Goal: Transaction & Acquisition: Purchase product/service

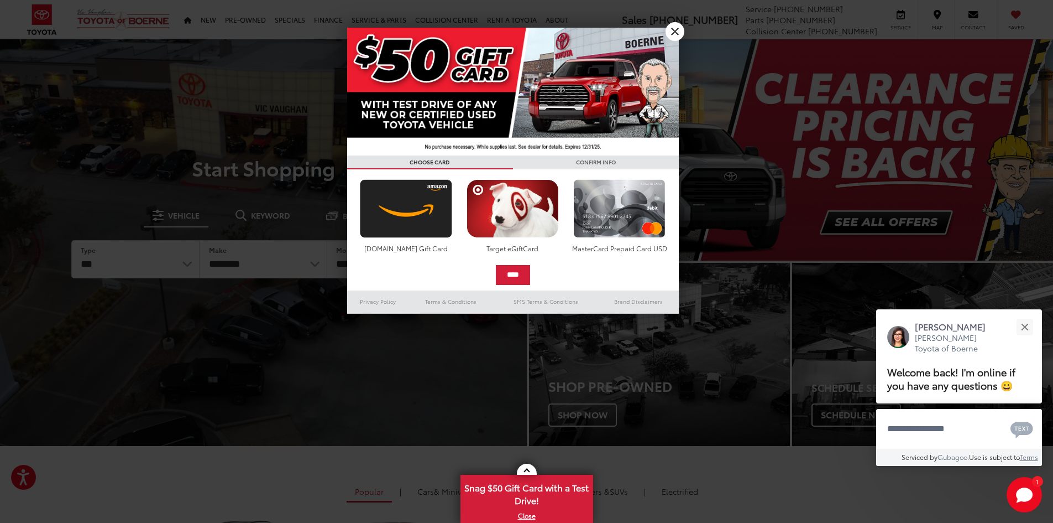
click at [165, 268] on div at bounding box center [526, 261] width 1053 height 523
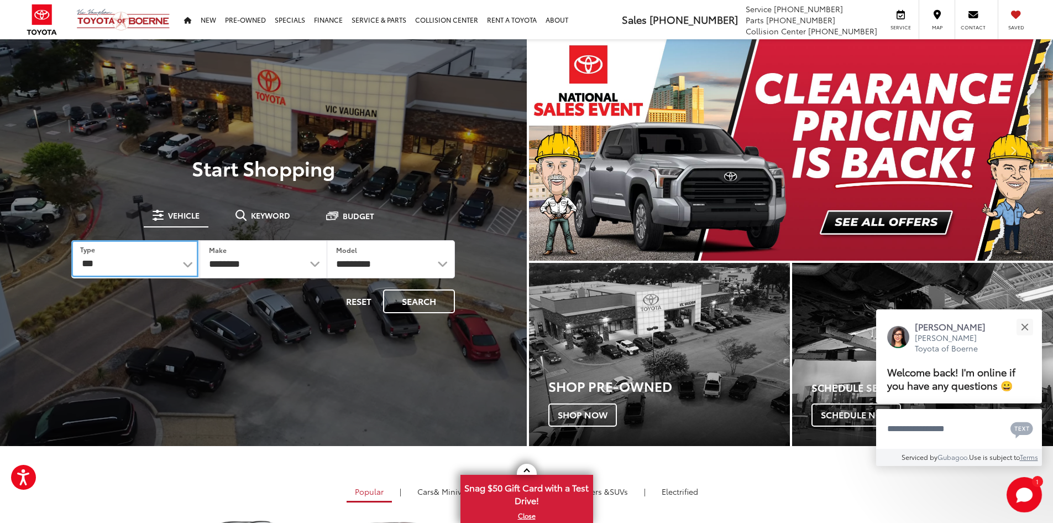
click at [109, 264] on select "*** *** **** *********" at bounding box center [134, 258] width 127 height 37
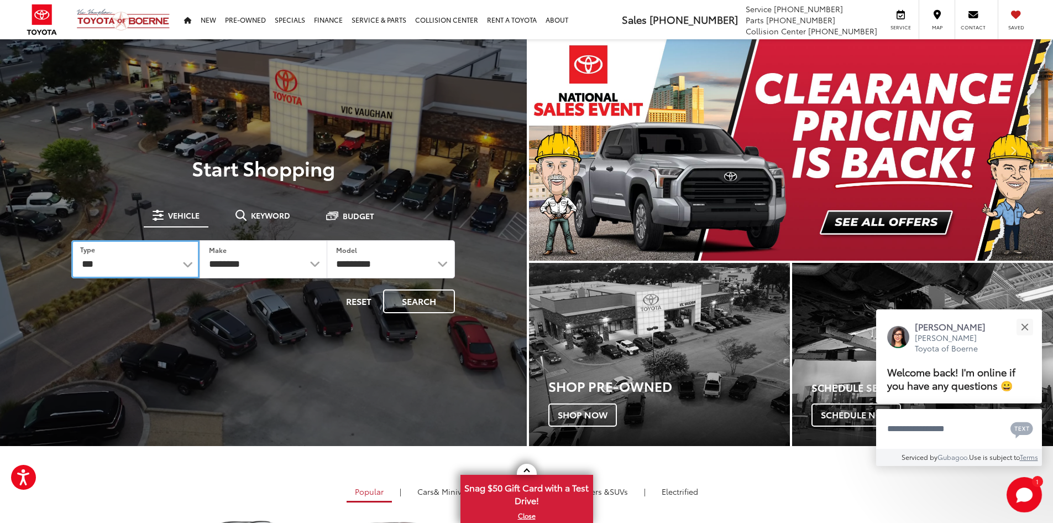
select select "******"
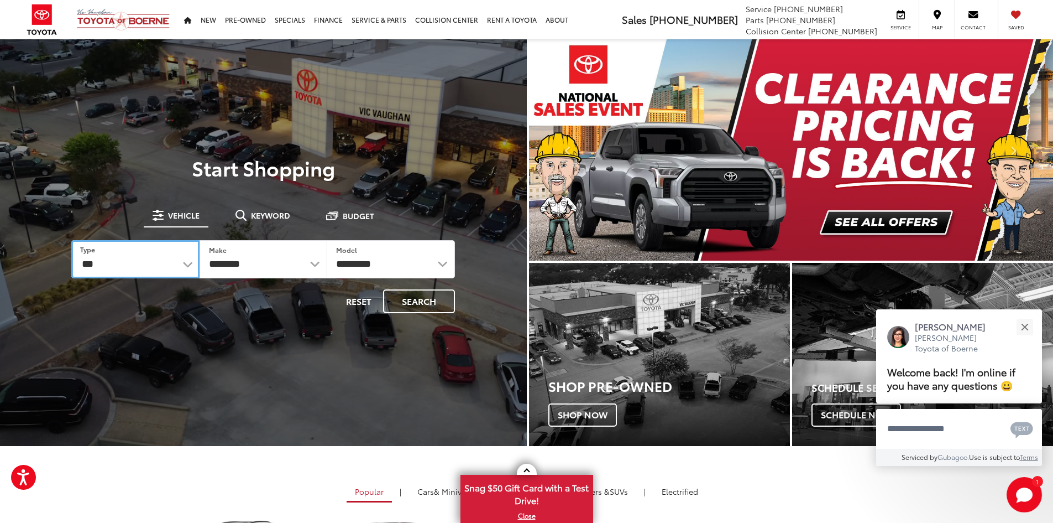
click at [71, 240] on select "*** *** **** *********" at bounding box center [135, 259] width 128 height 38
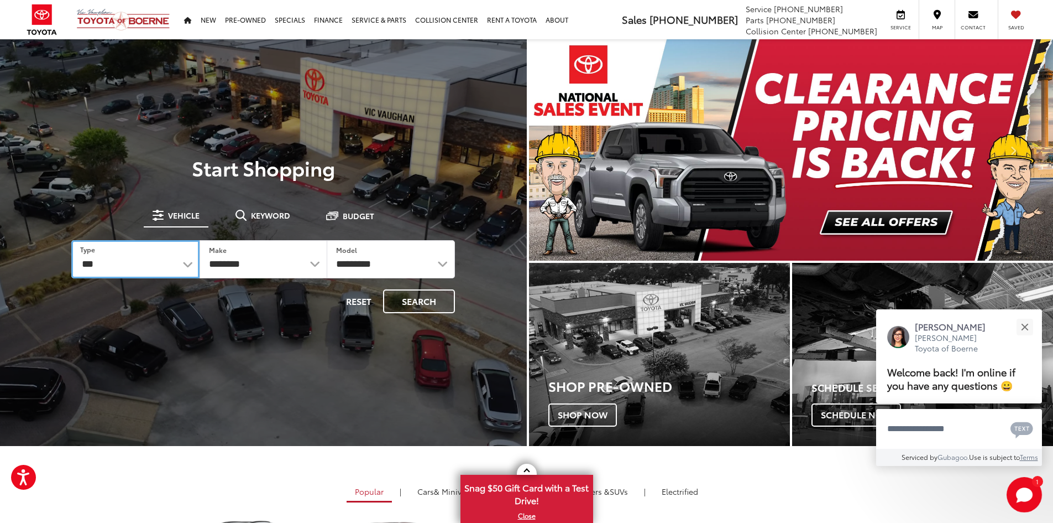
select select
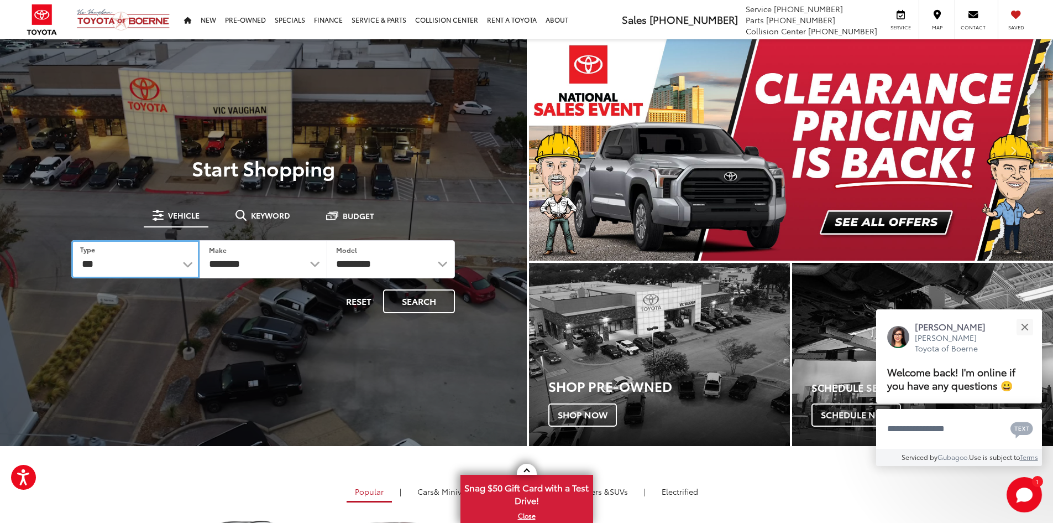
select select
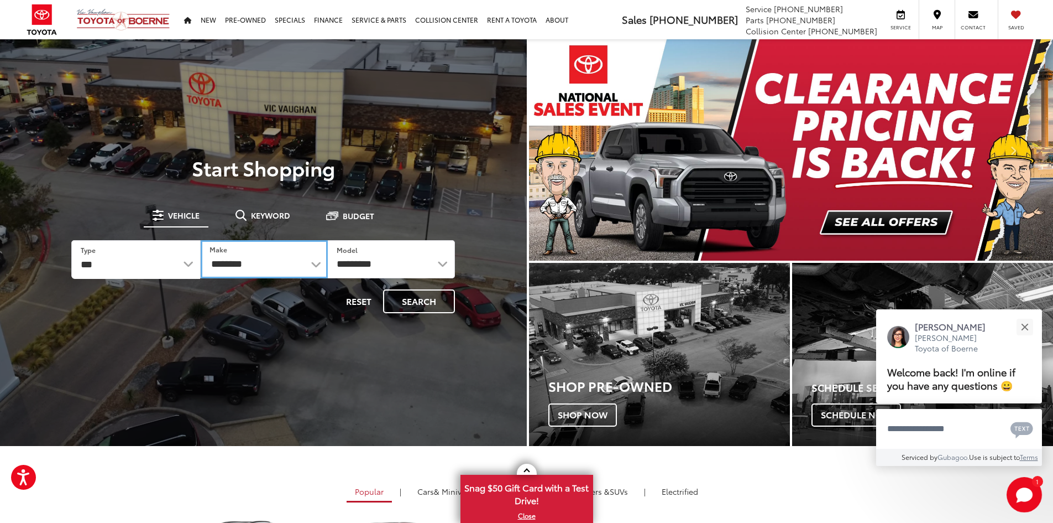
click at [262, 262] on select "**********" at bounding box center [264, 259] width 127 height 38
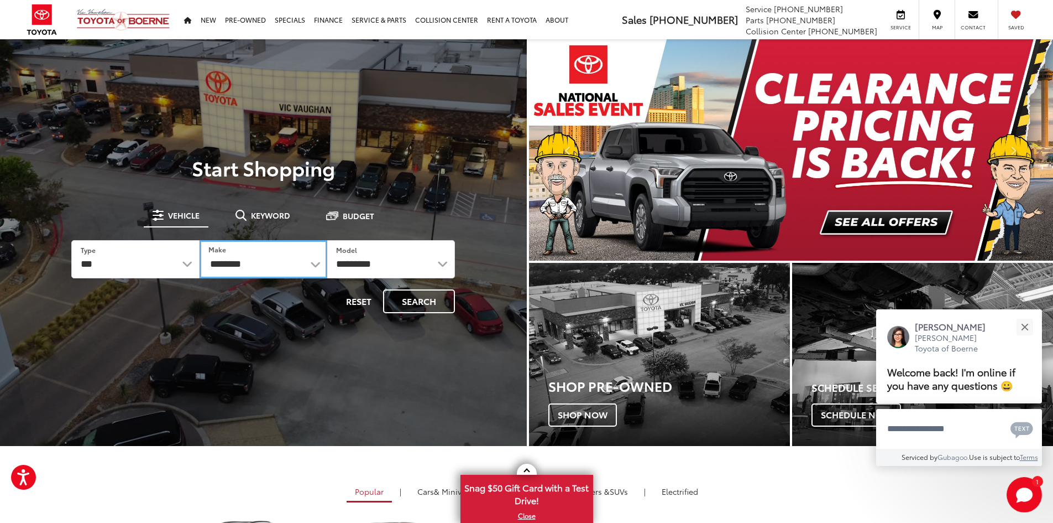
select select "******"
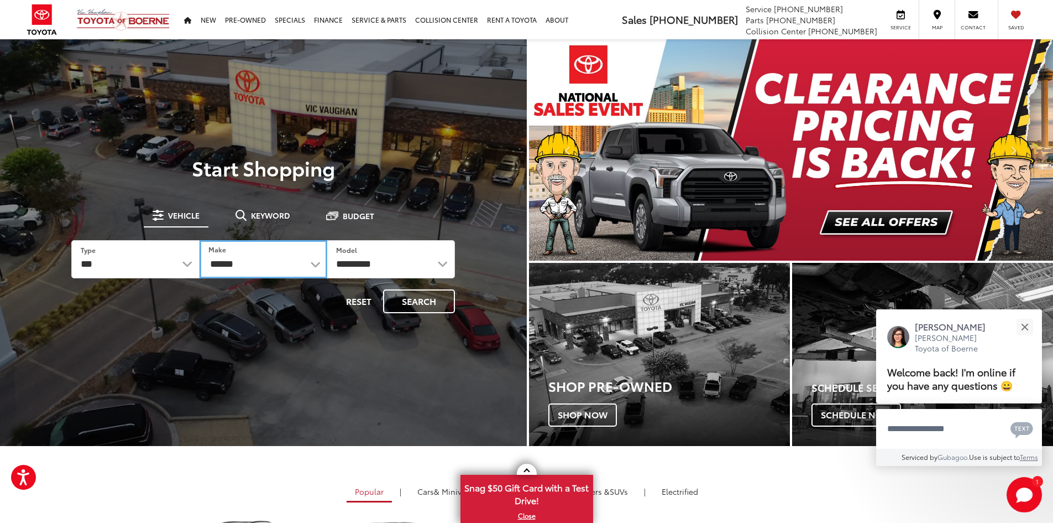
click at [200, 240] on select "**********" at bounding box center [264, 259] width 128 height 38
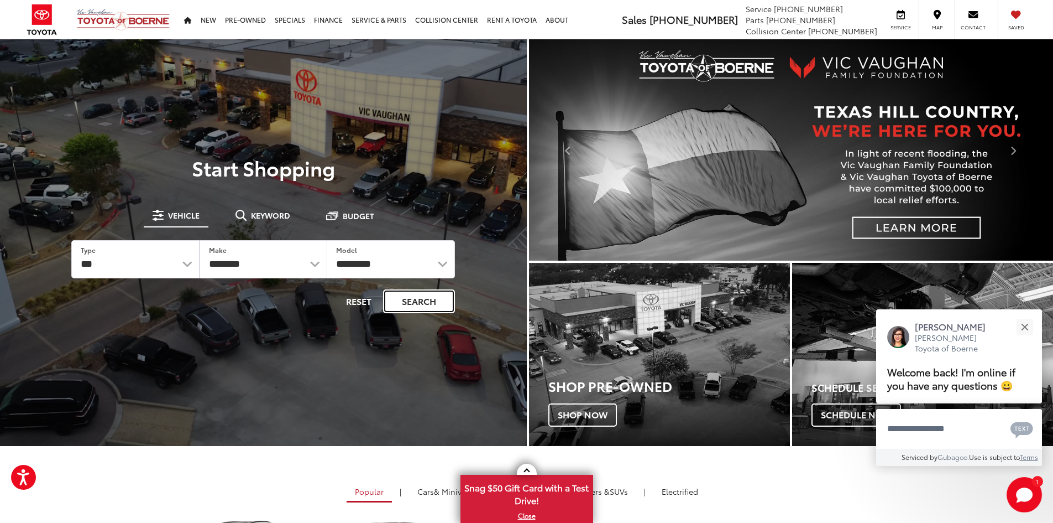
click at [416, 301] on button "Search" at bounding box center [419, 301] width 72 height 24
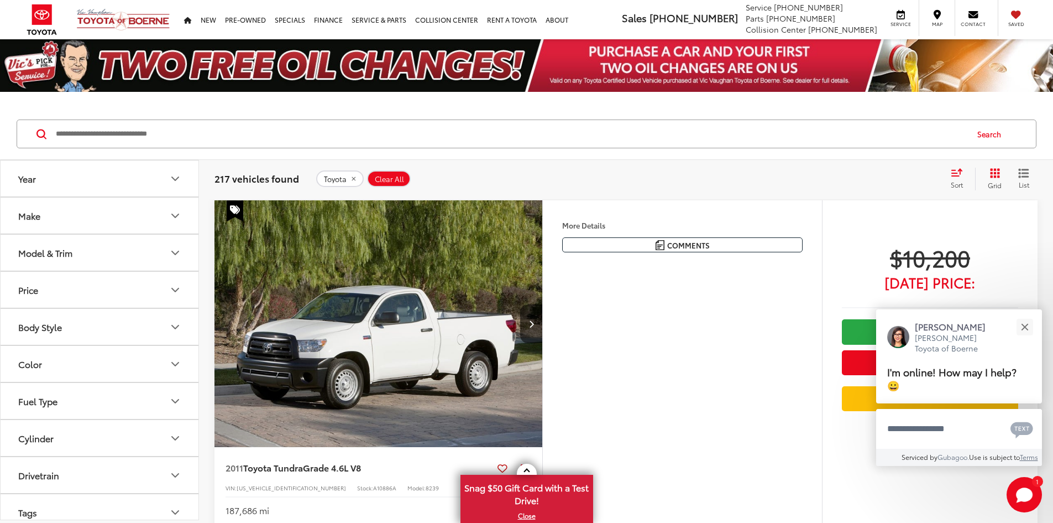
click at [954, 178] on div "Sort" at bounding box center [961, 179] width 30 height 22
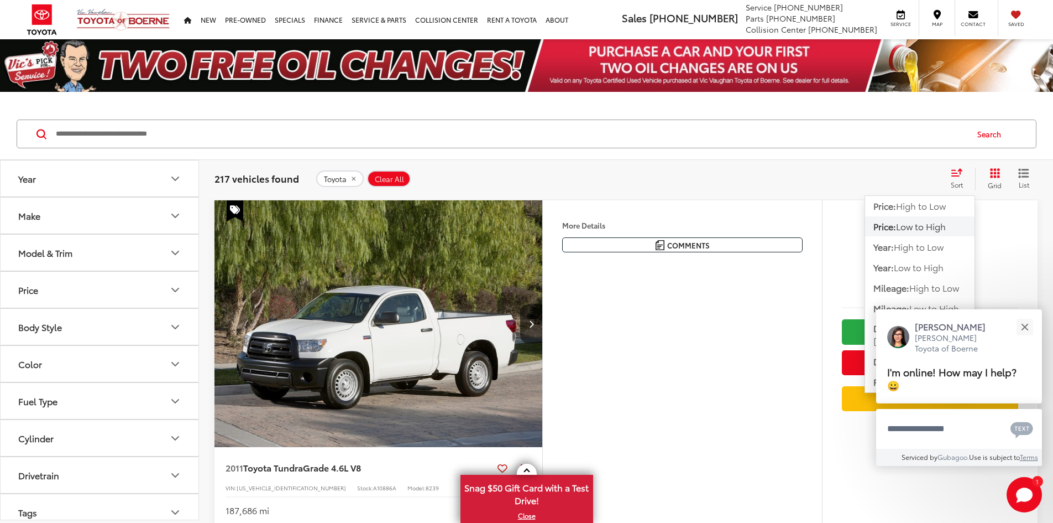
click at [929, 224] on span "Low to High" at bounding box center [921, 226] width 50 height 13
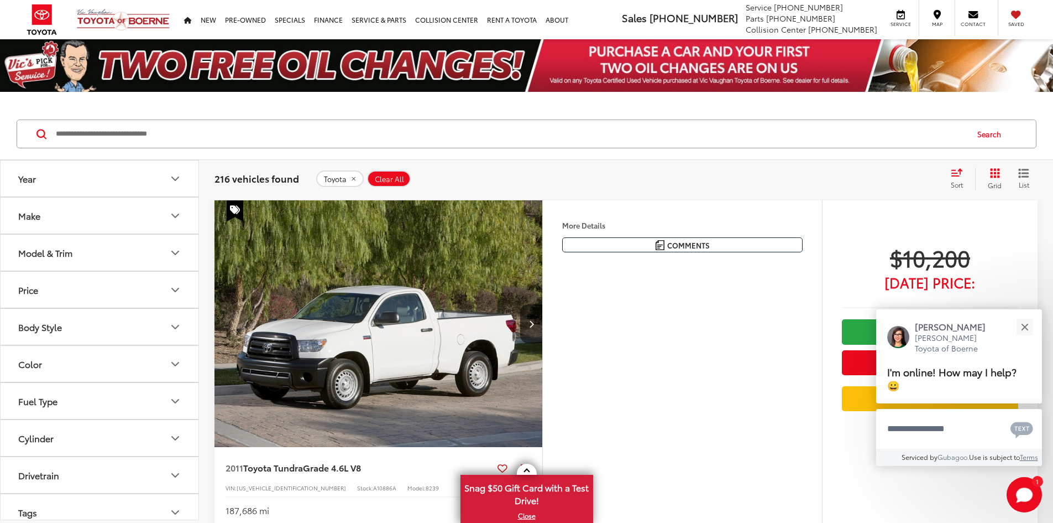
click at [165, 256] on button "Model & Trim" at bounding box center [100, 252] width 199 height 36
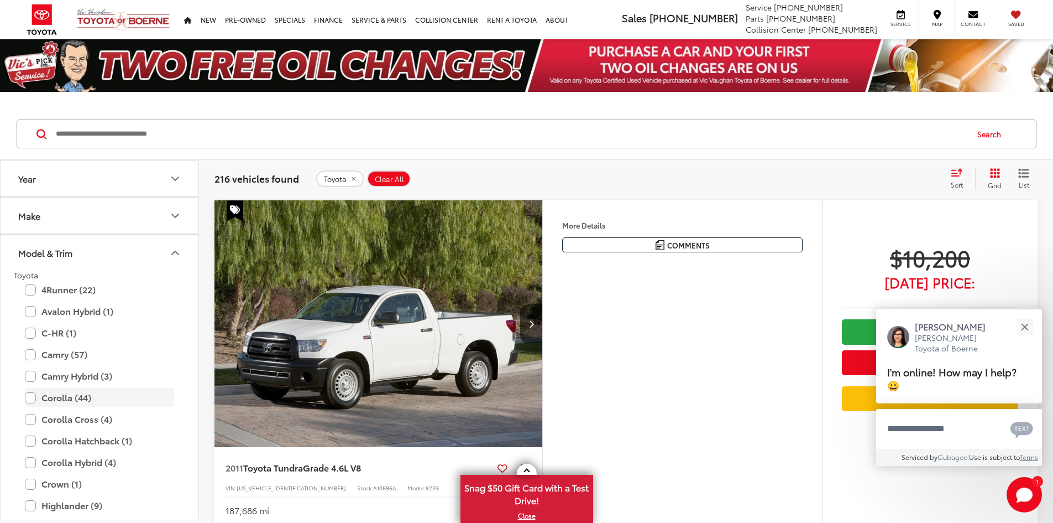
scroll to position [55, 0]
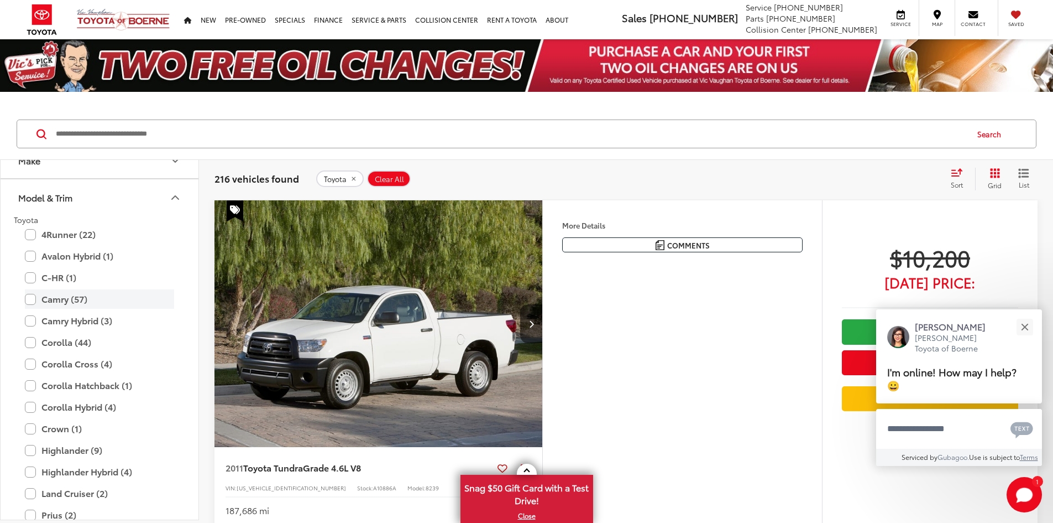
click at [103, 299] on label "Camry (57)" at bounding box center [99, 298] width 149 height 19
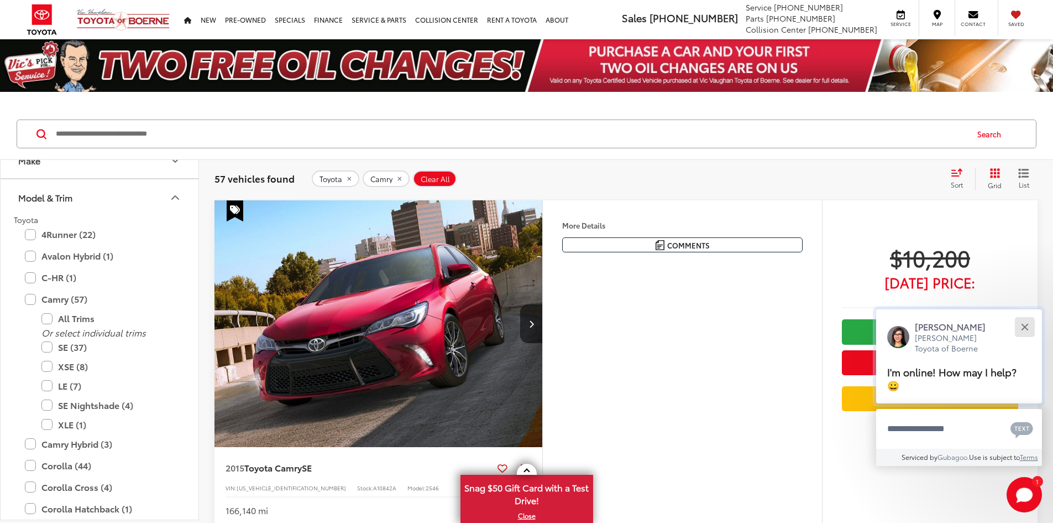
click at [1026, 324] on button "Close" at bounding box center [1025, 327] width 24 height 24
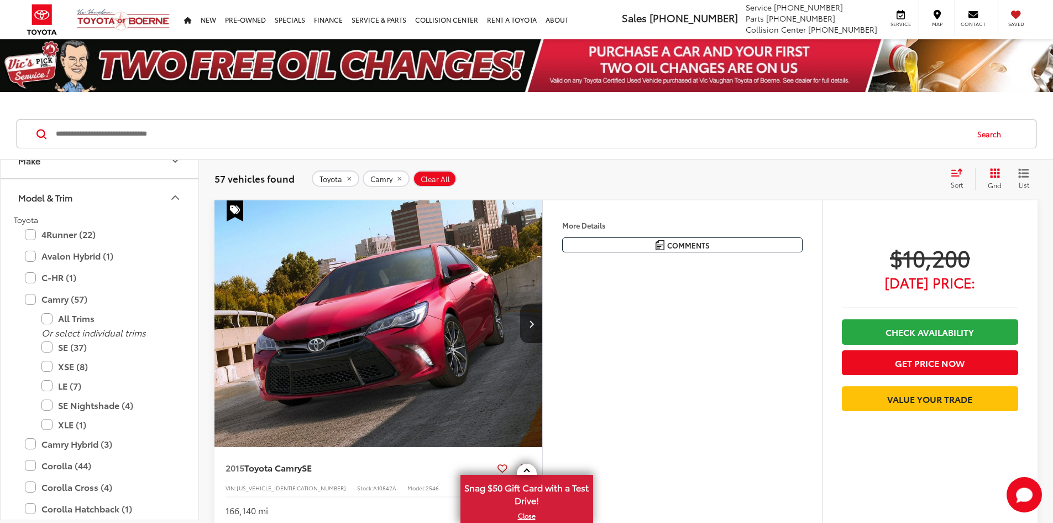
click at [0, 0] on button "More..." at bounding box center [0, 0] width 0 height 0
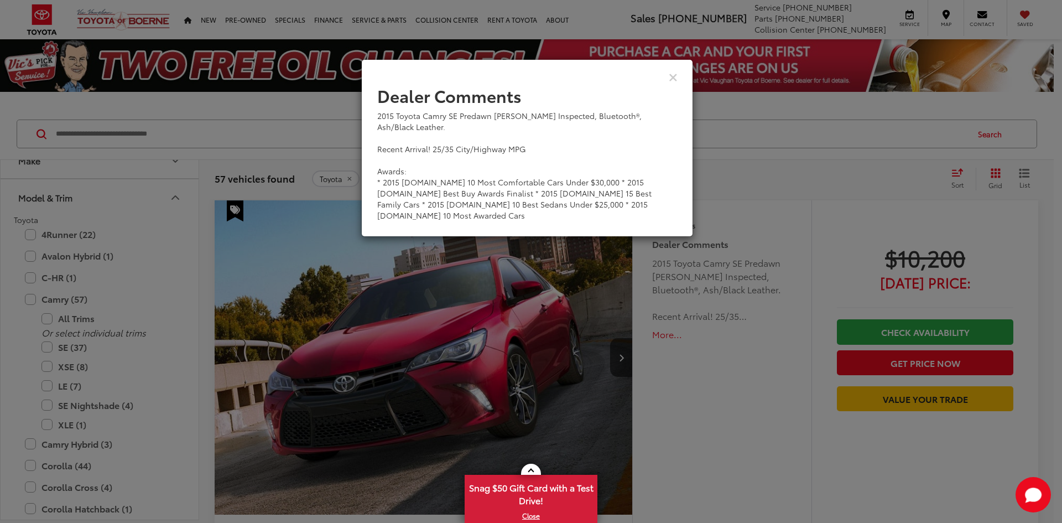
click at [666, 337] on div "Dealer Comments 2015 Toyota Camry SE Predawn Gray Mica Inspected, Bluetooth®, A…" at bounding box center [531, 261] width 1062 height 523
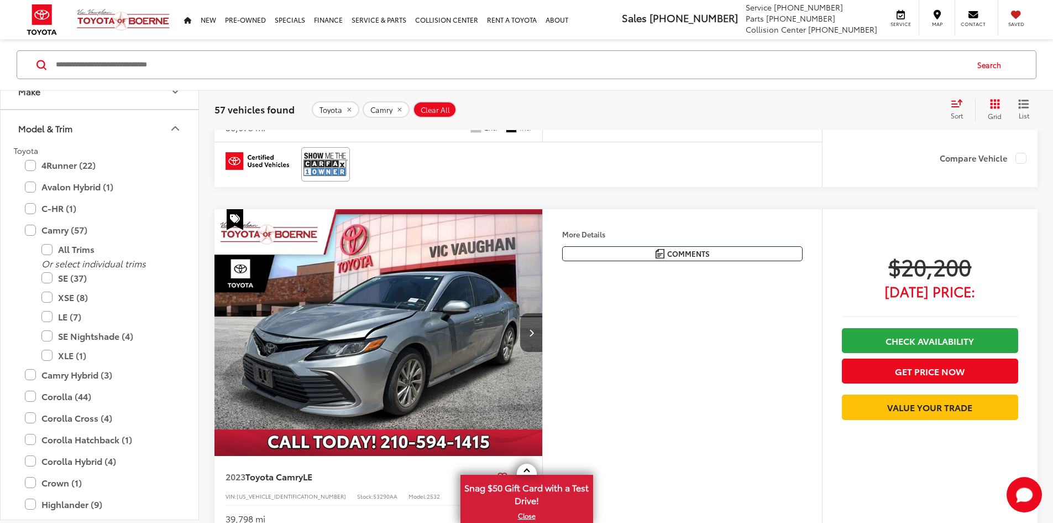
scroll to position [498, 0]
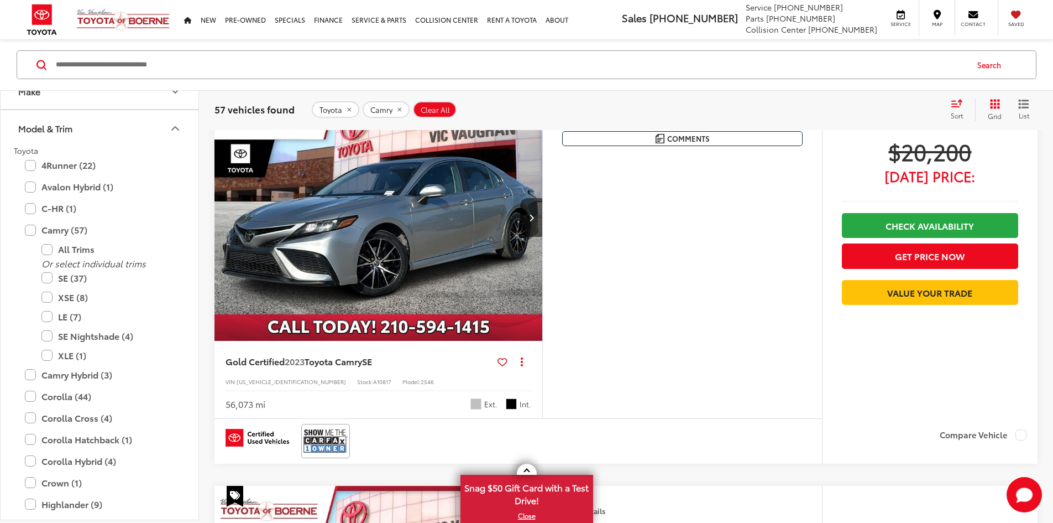
click at [419, 304] on img "2023 Toyota Camry SE 0" at bounding box center [379, 217] width 330 height 247
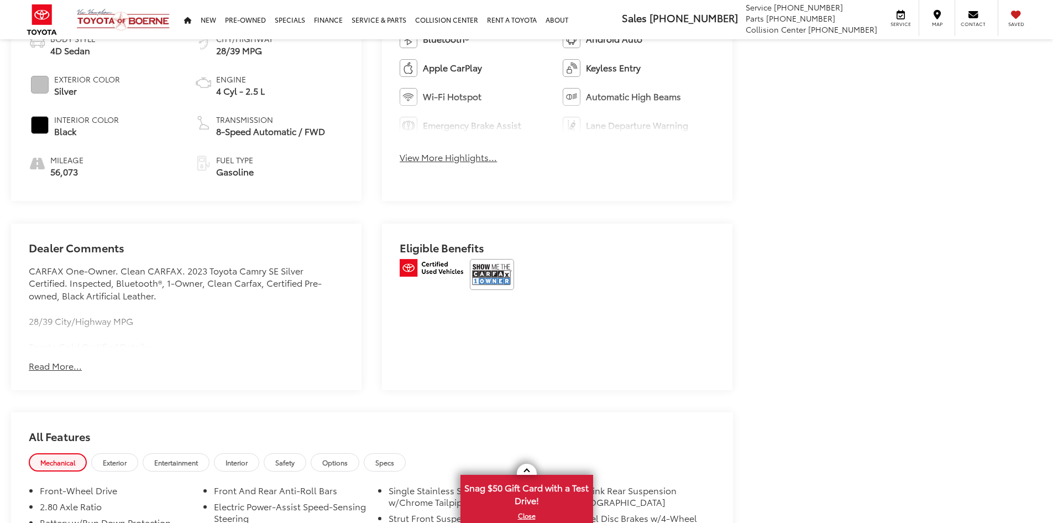
click at [48, 364] on button "Read More..." at bounding box center [55, 365] width 53 height 13
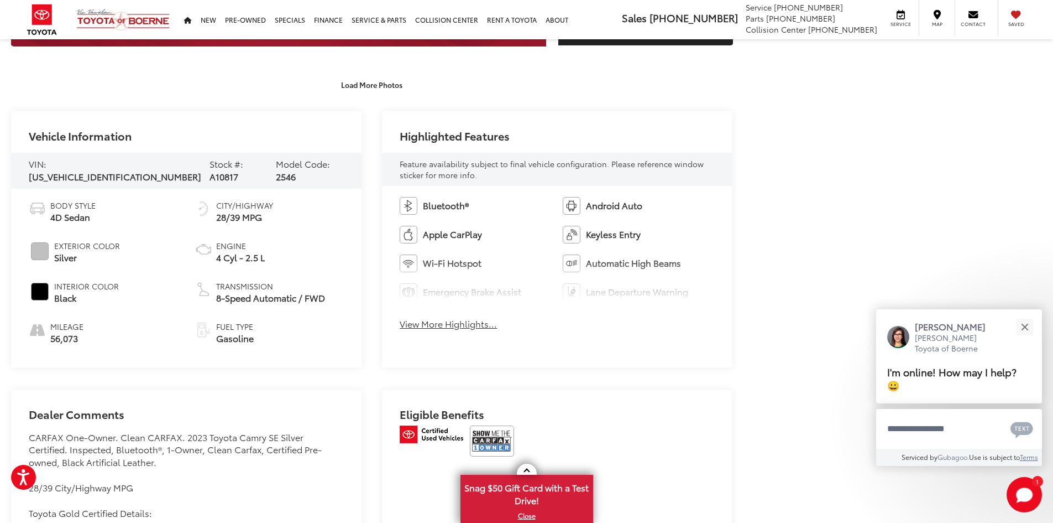
scroll to position [461, 0]
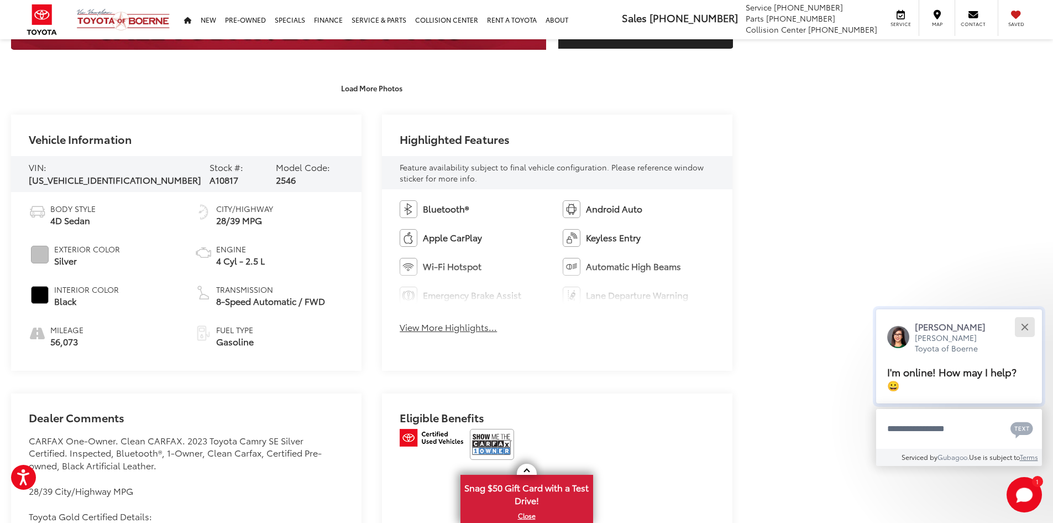
click at [1027, 329] on div "Close" at bounding box center [1024, 326] width 7 height 7
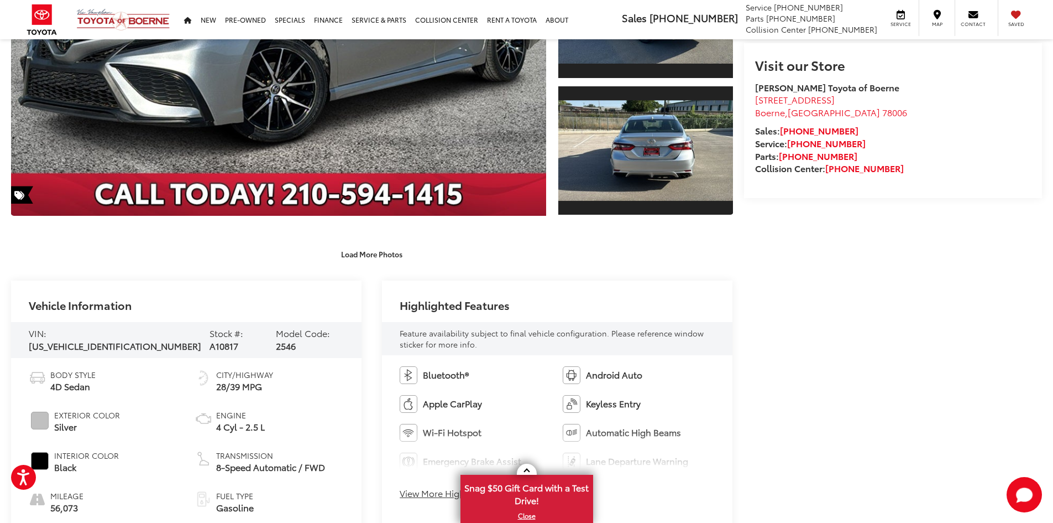
scroll to position [18, 0]
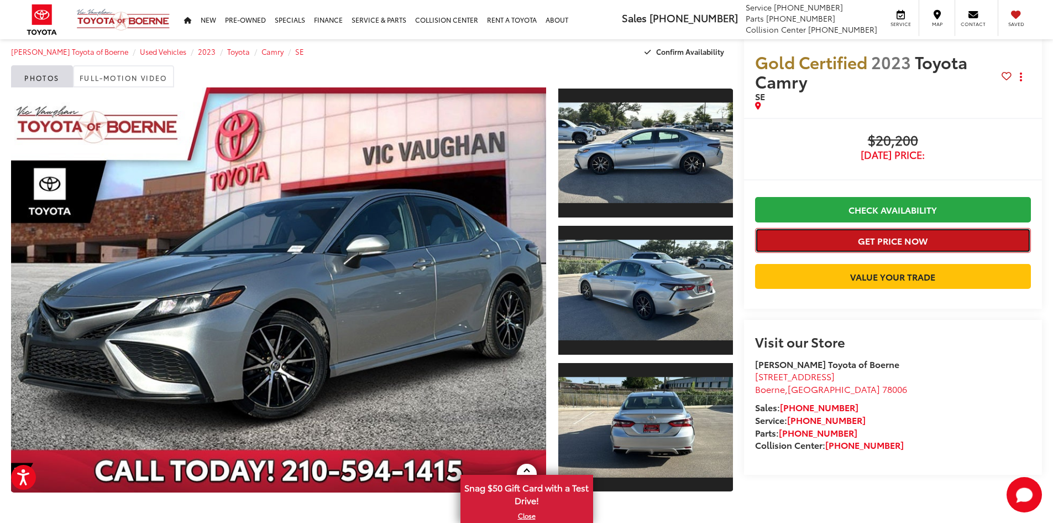
click at [856, 245] on button "Get Price Now" at bounding box center [893, 240] width 276 height 25
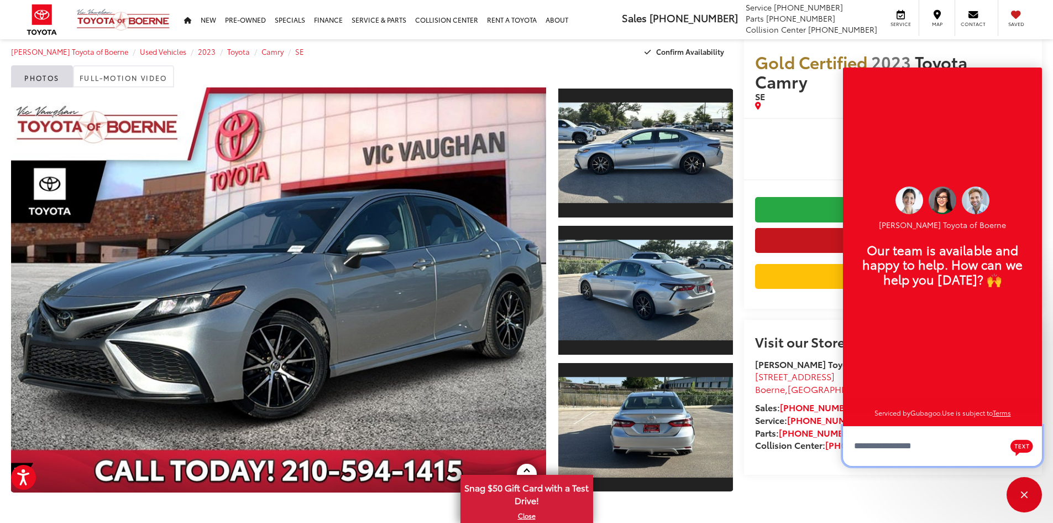
scroll to position [13, 0]
click at [1019, 489] on div "Close" at bounding box center [1024, 494] width 35 height 35
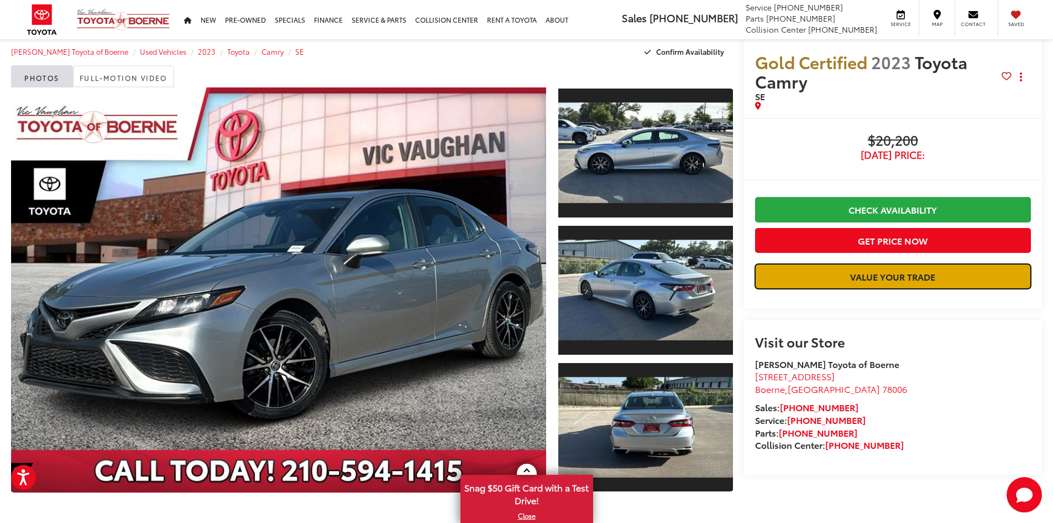
click at [870, 281] on link "Value Your Trade" at bounding box center [893, 276] width 276 height 25
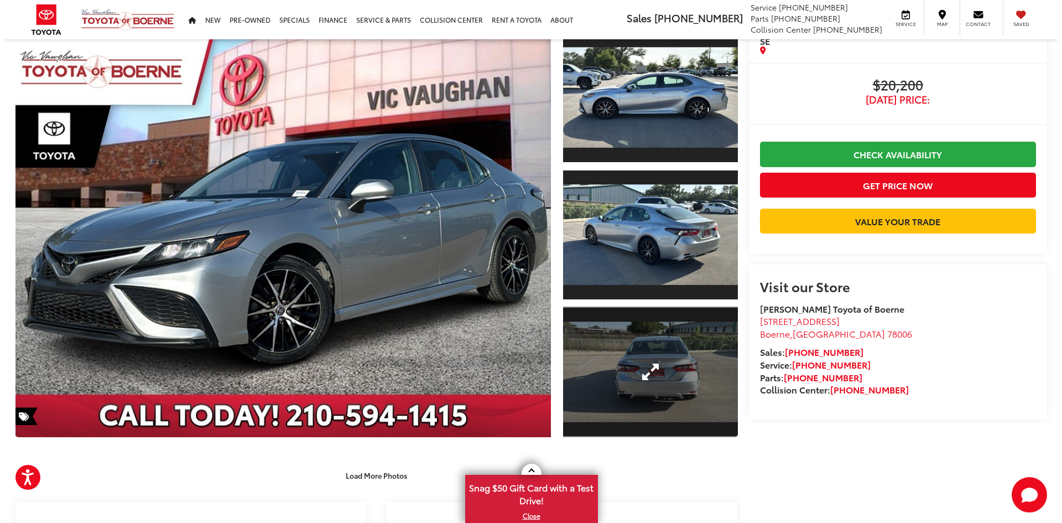
scroll to position [18, 0]
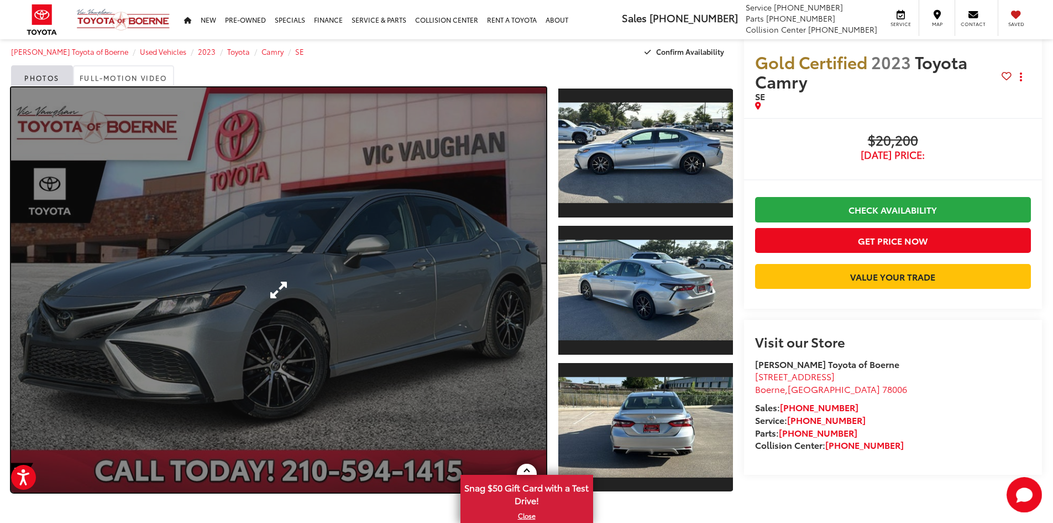
click at [384, 301] on link "Expand Photo 0" at bounding box center [278, 289] width 535 height 405
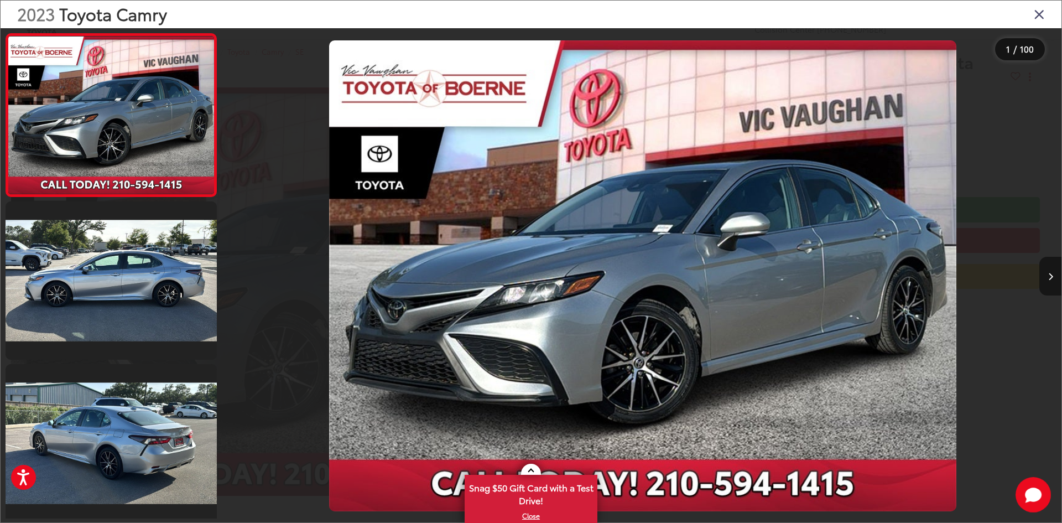
click at [1052, 269] on button "Next image" at bounding box center [1050, 276] width 22 height 39
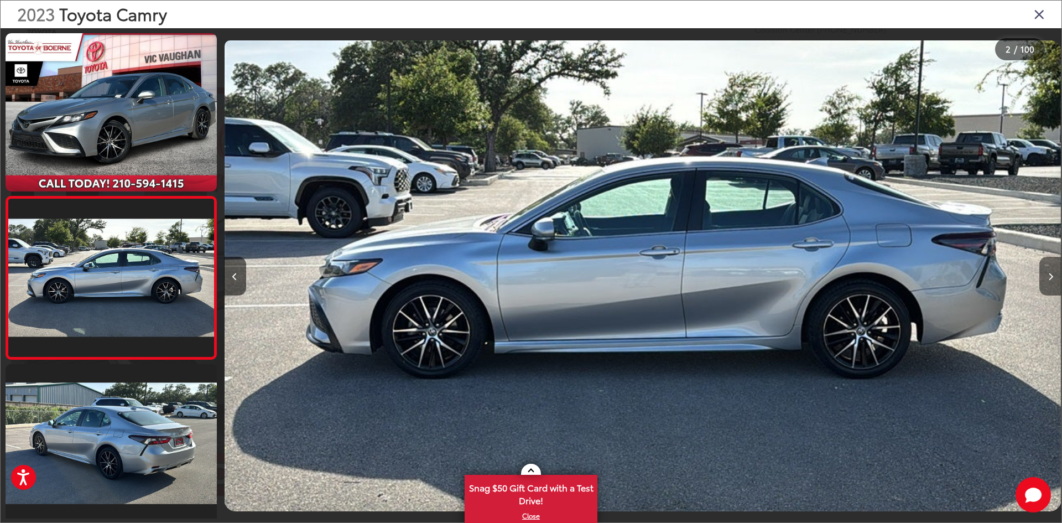
scroll to position [34, 0]
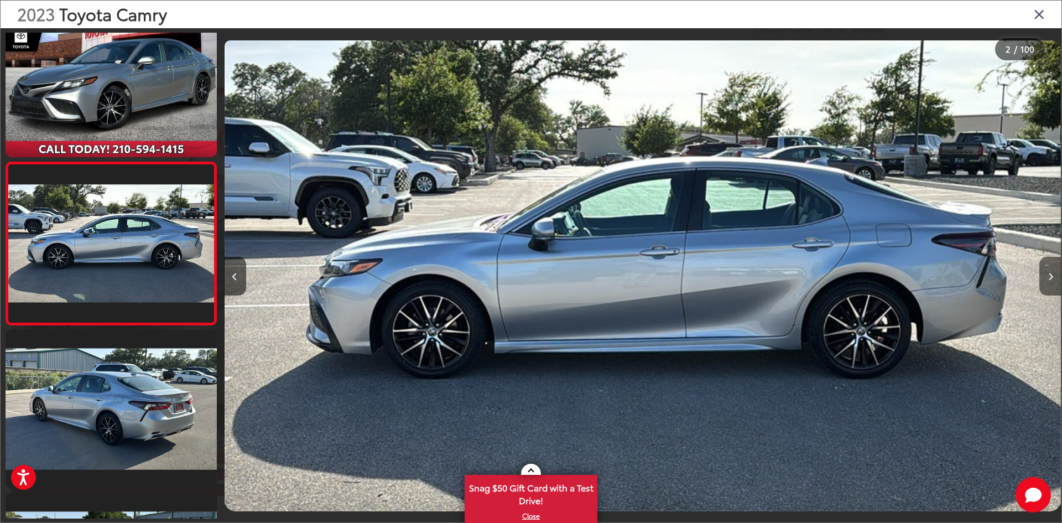
click at [1052, 269] on button "Next image" at bounding box center [1050, 276] width 22 height 39
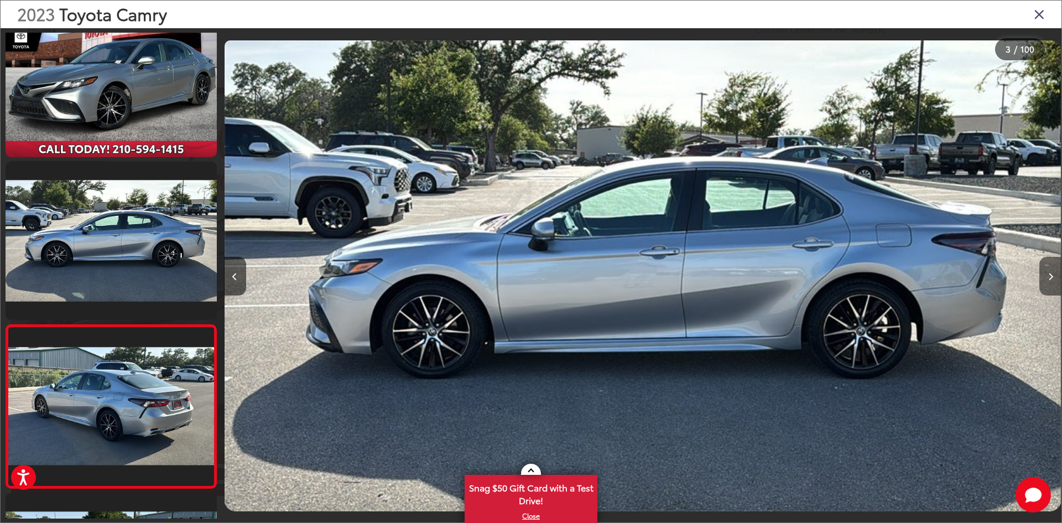
scroll to position [197, 0]
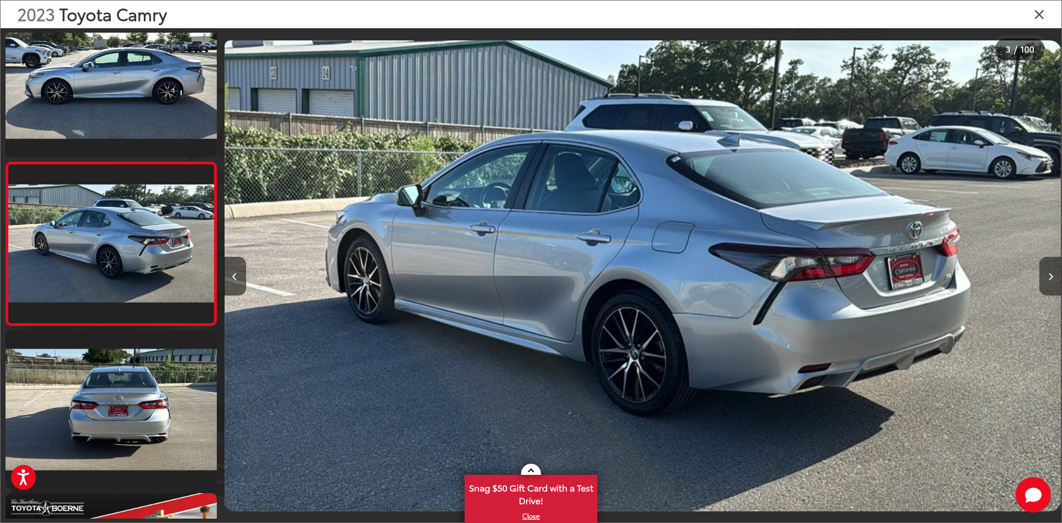
click at [1051, 271] on button "Next image" at bounding box center [1050, 276] width 22 height 39
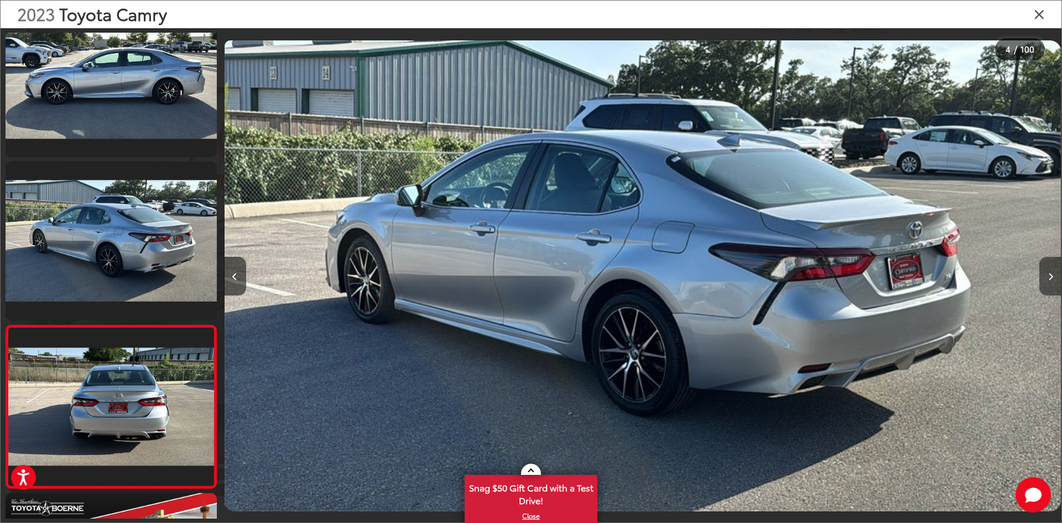
scroll to position [360, 0]
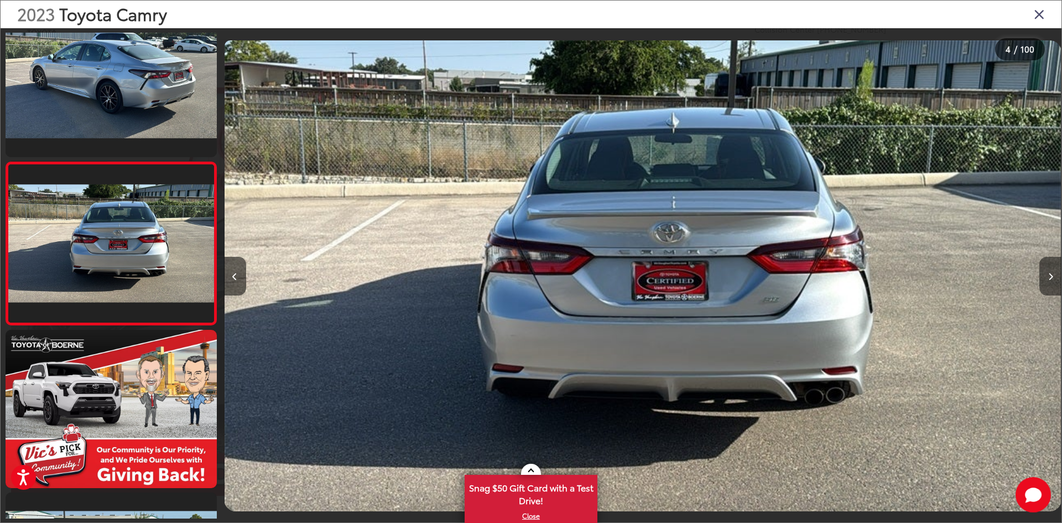
click at [1051, 271] on button "Next image" at bounding box center [1050, 276] width 22 height 39
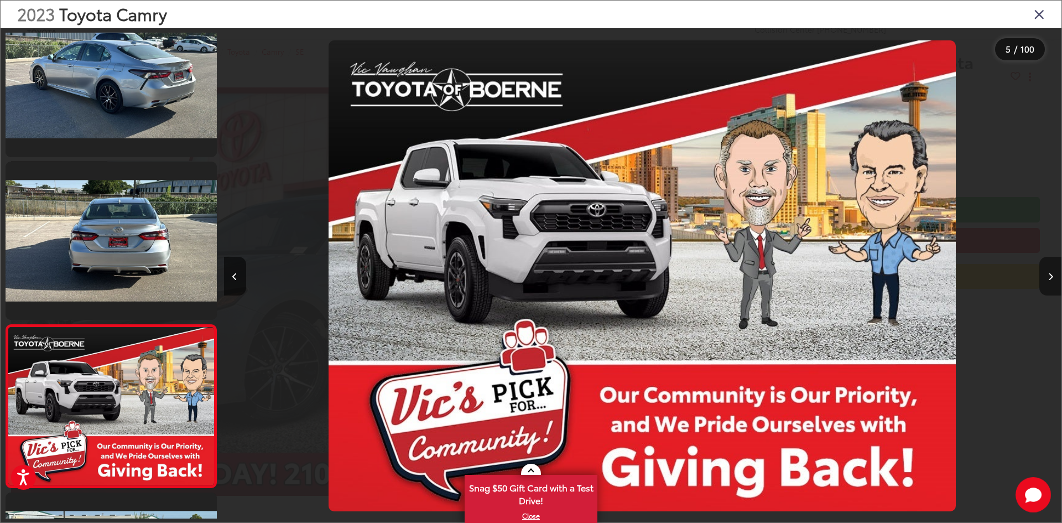
scroll to position [523, 0]
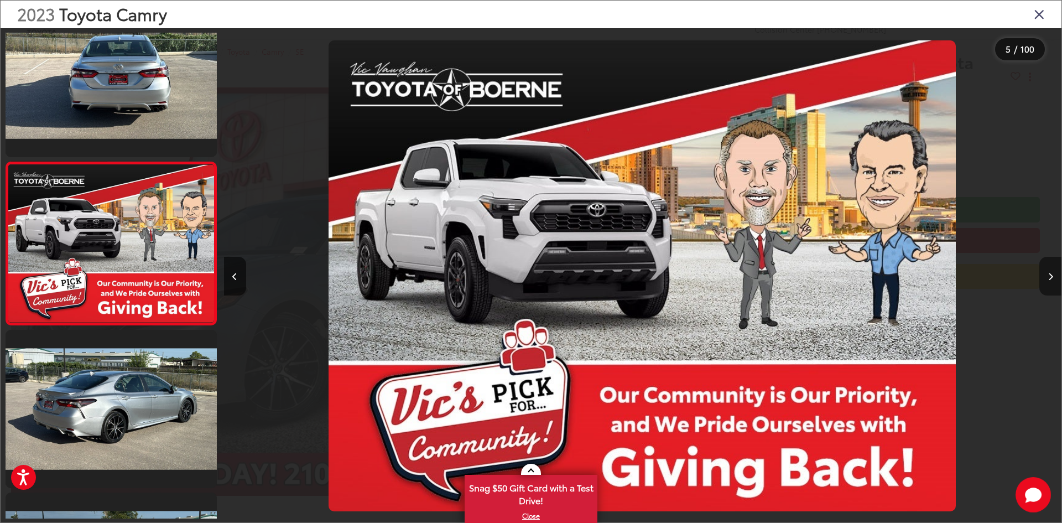
click at [1051, 271] on button "Next image" at bounding box center [1050, 276] width 22 height 39
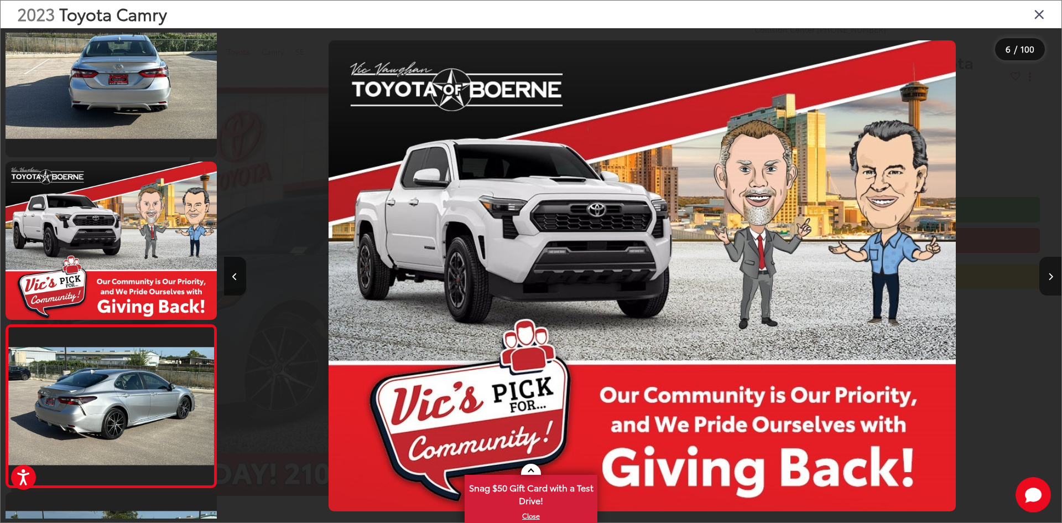
scroll to position [685, 0]
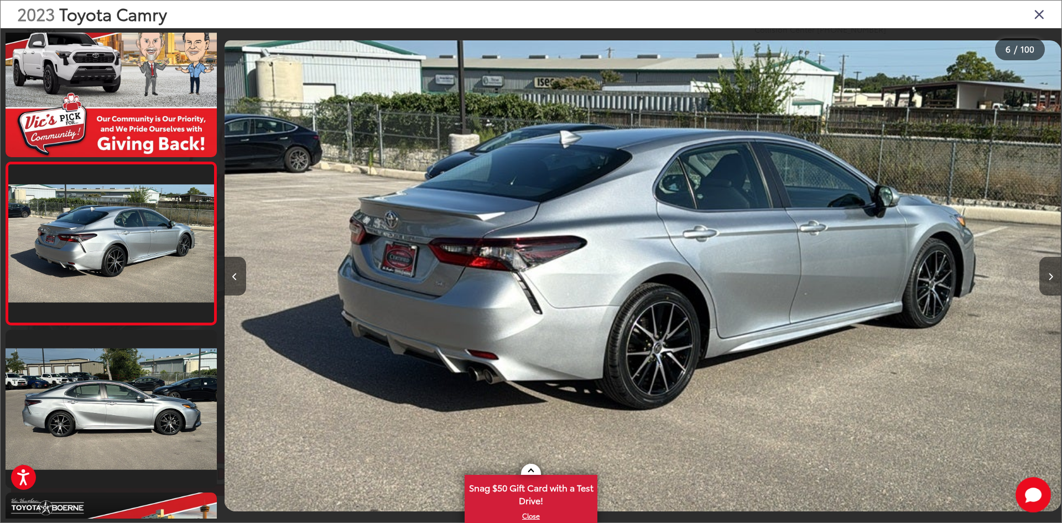
click at [1051, 271] on button "Next image" at bounding box center [1050, 276] width 22 height 39
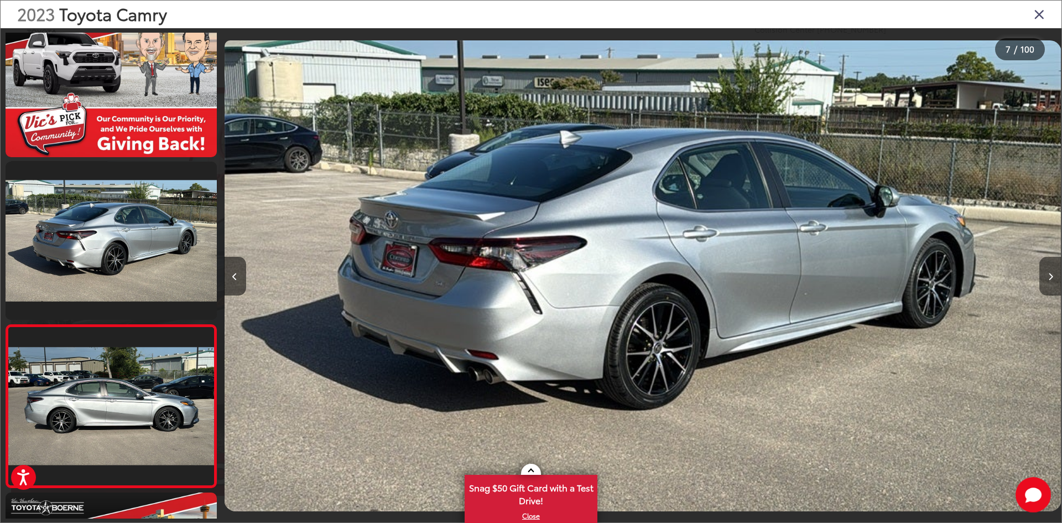
scroll to position [848, 0]
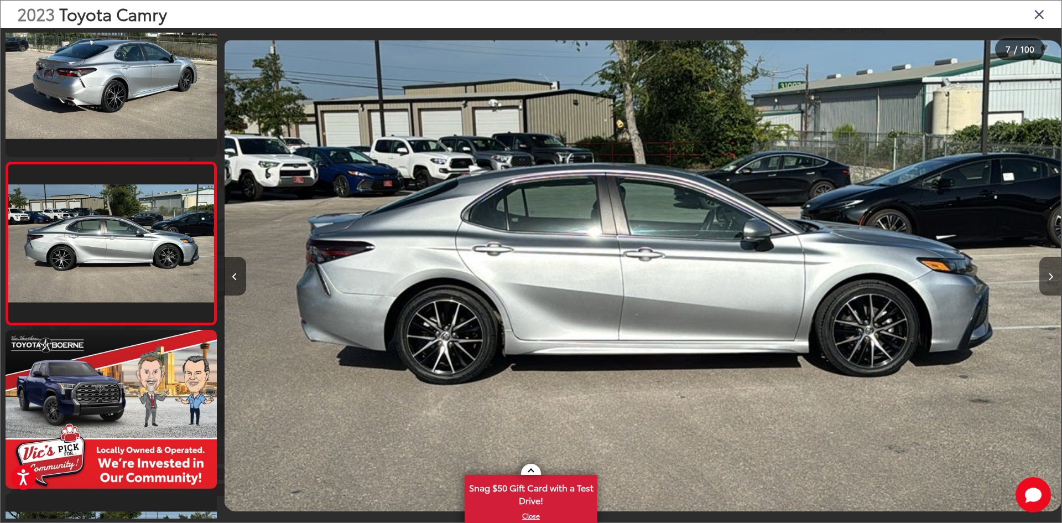
click at [1051, 271] on button "Next image" at bounding box center [1050, 276] width 22 height 39
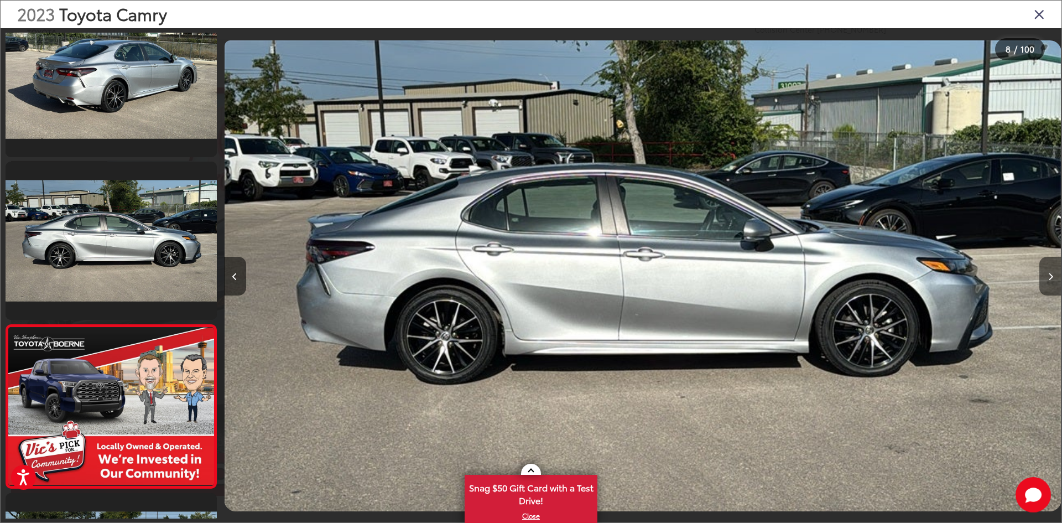
scroll to position [1010, 0]
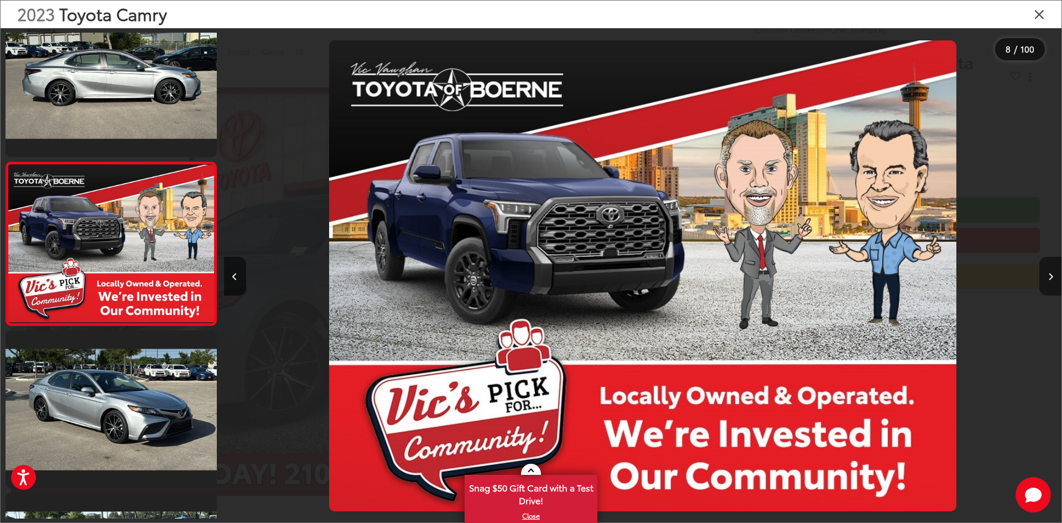
click at [1051, 271] on button "Next image" at bounding box center [1050, 276] width 22 height 39
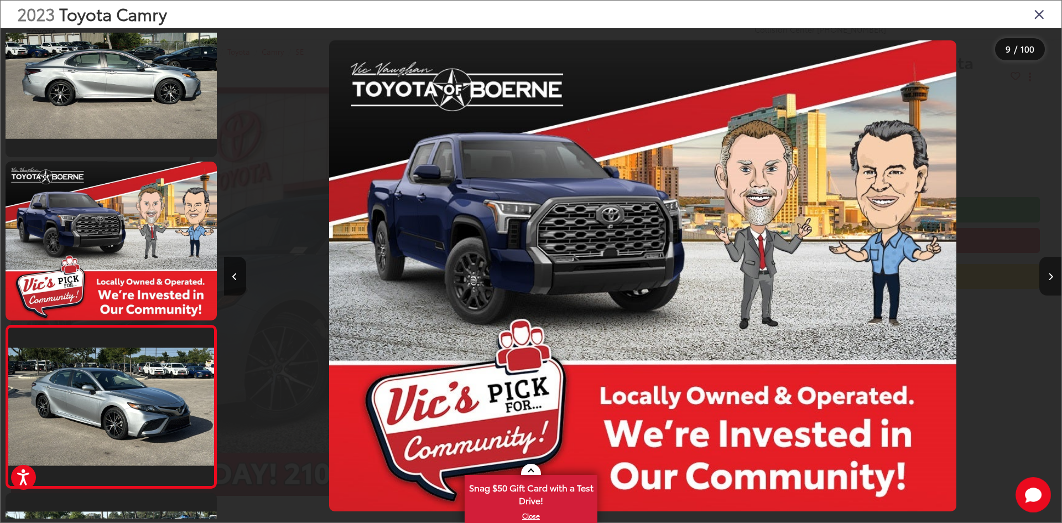
scroll to position [1173, 0]
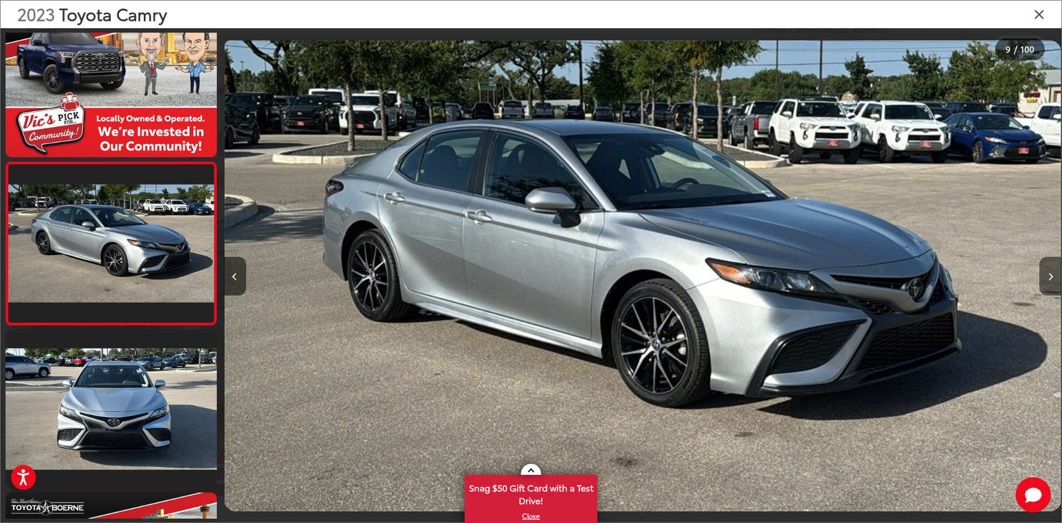
click at [1051, 271] on button "Next image" at bounding box center [1050, 276] width 22 height 39
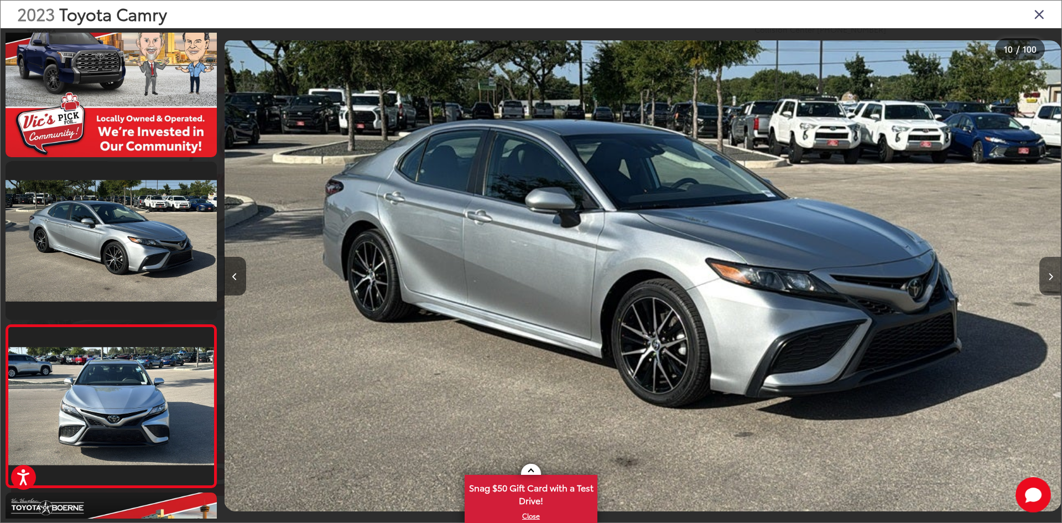
scroll to position [1336, 0]
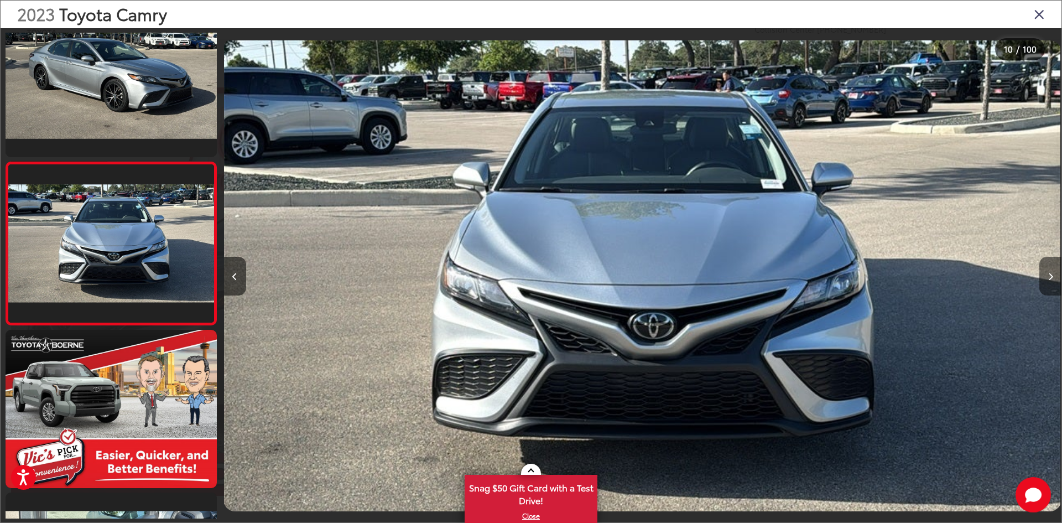
click at [1051, 271] on button "Next image" at bounding box center [1050, 276] width 22 height 39
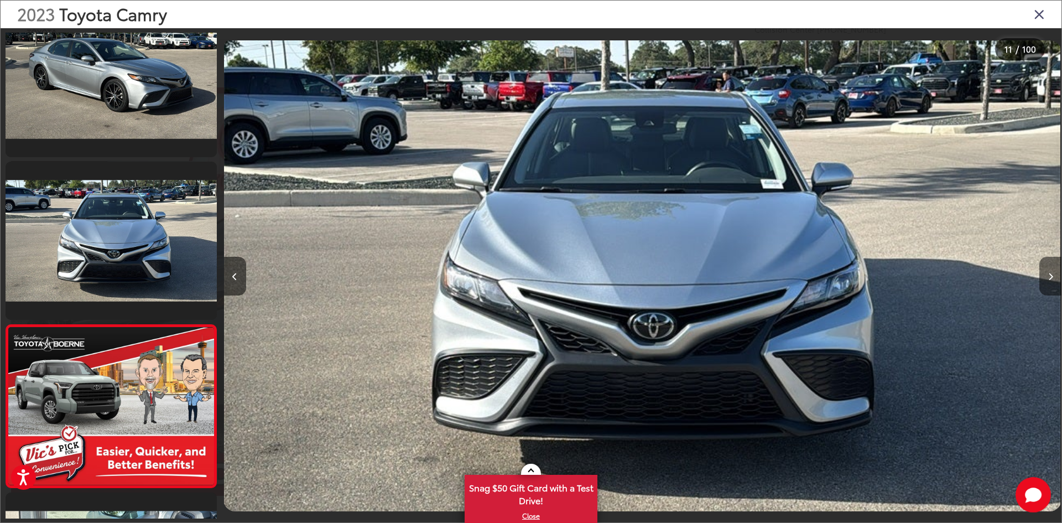
scroll to position [1499, 0]
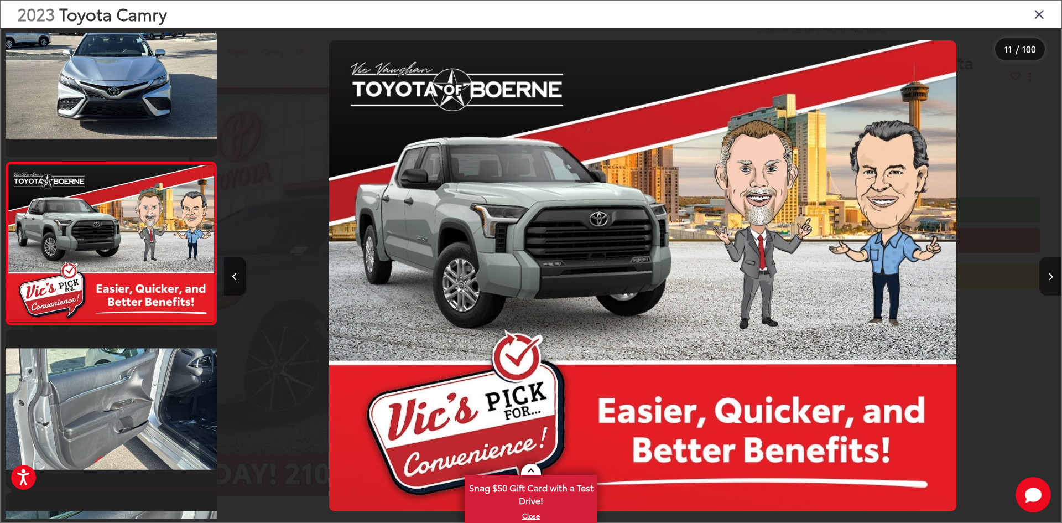
click at [1051, 271] on button "Next image" at bounding box center [1050, 276] width 22 height 39
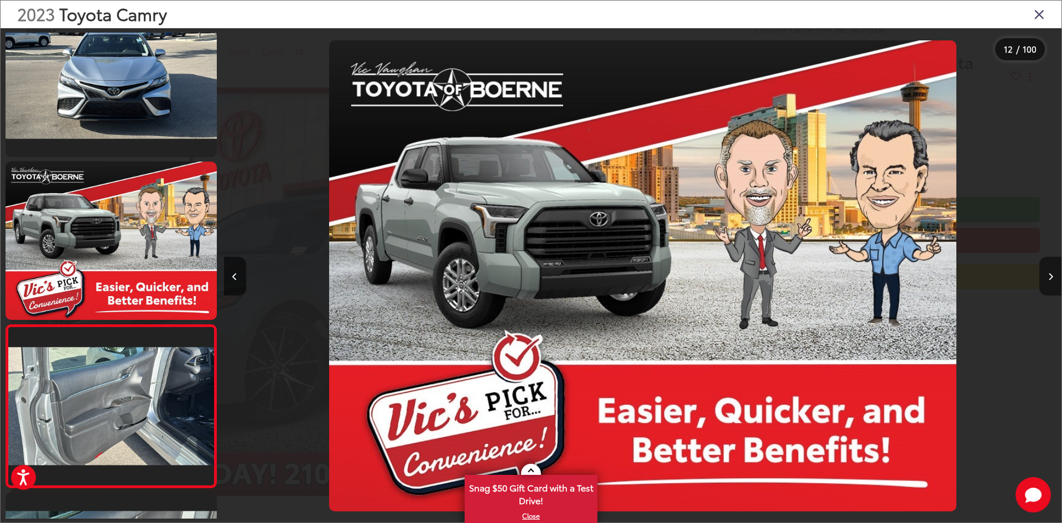
scroll to position [1661, 0]
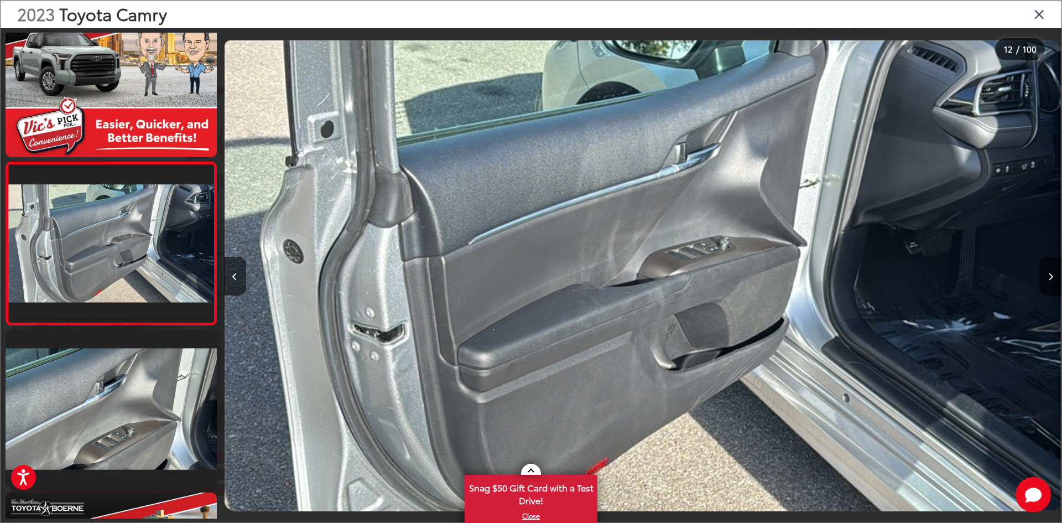
click at [1051, 271] on button "Next image" at bounding box center [1050, 276] width 22 height 39
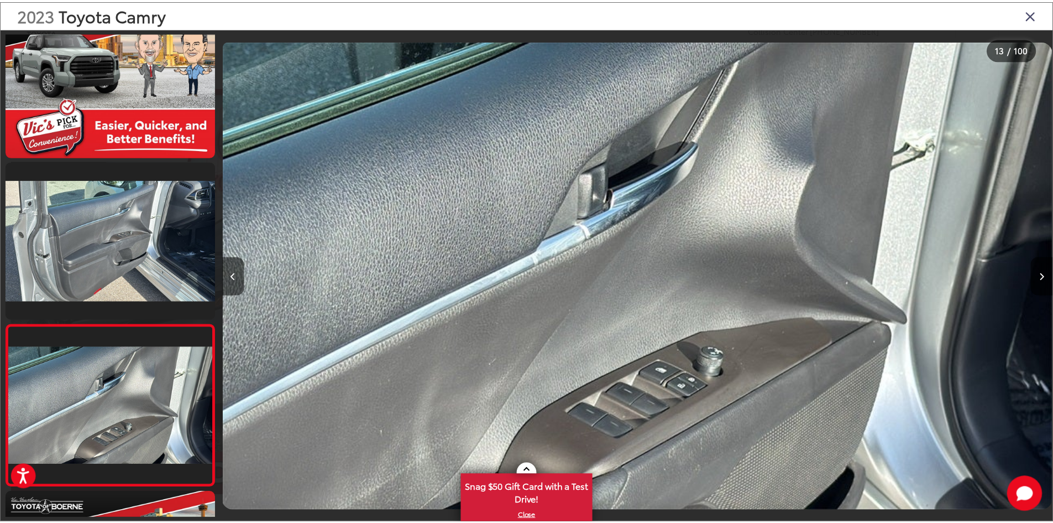
scroll to position [1824, 0]
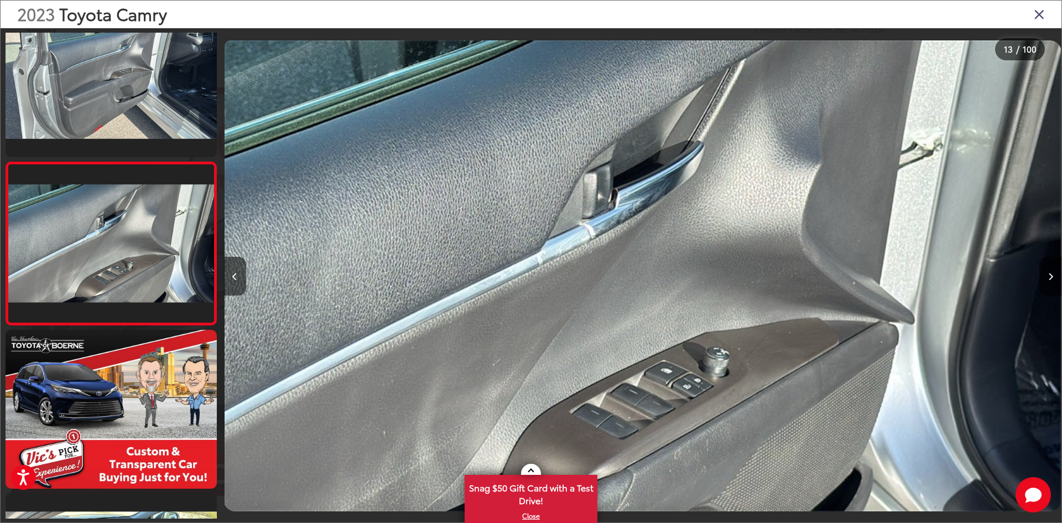
click at [1039, 16] on icon "Close gallery" at bounding box center [1039, 14] width 11 height 14
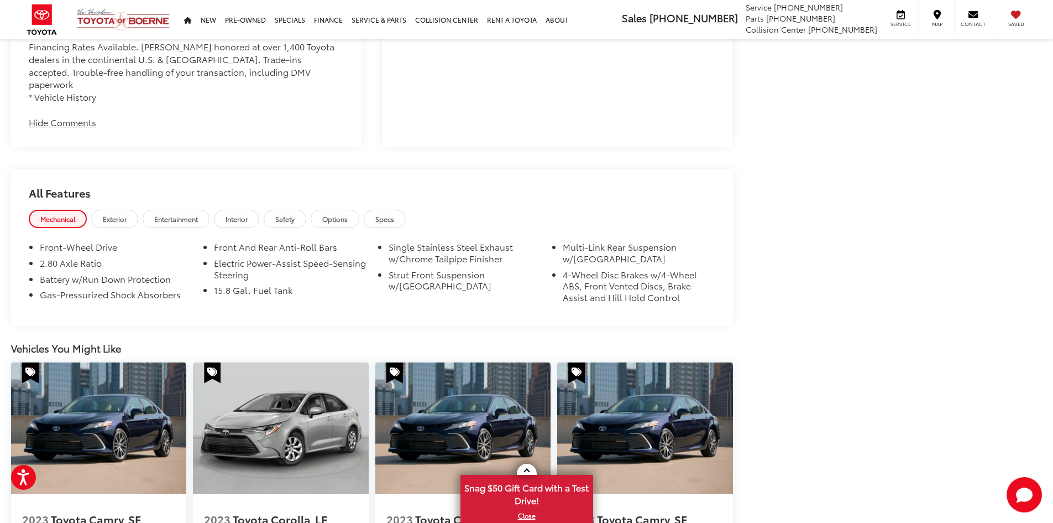
scroll to position [1401, 0]
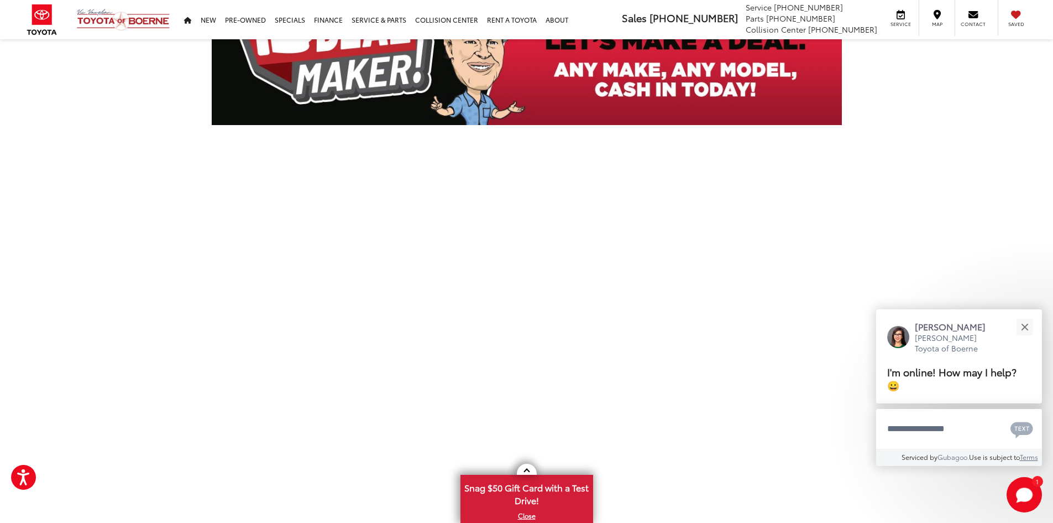
scroll to position [221, 0]
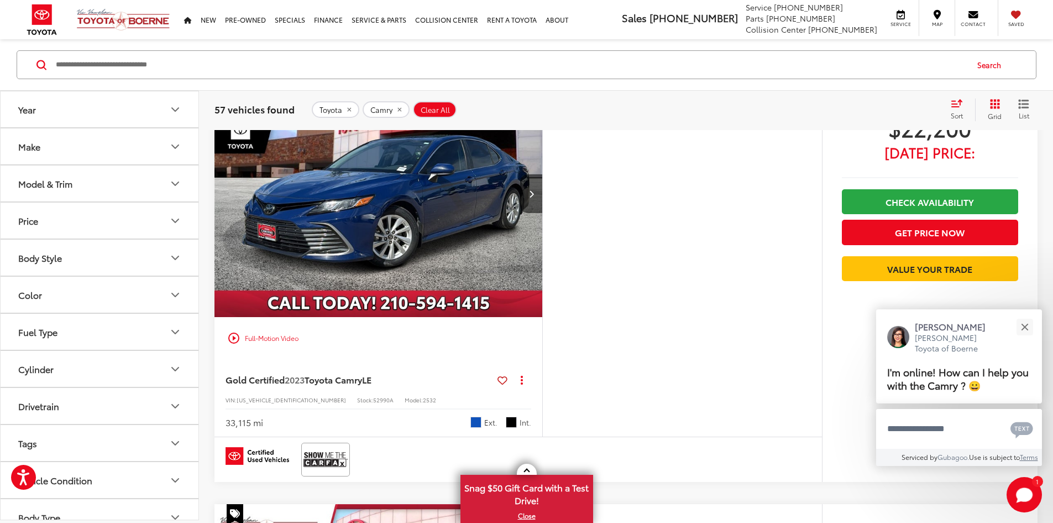
scroll to position [3945, 0]
